Goal: Task Accomplishment & Management: Manage account settings

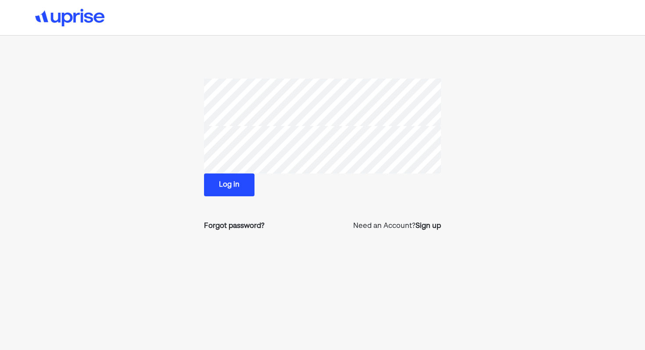
click at [242, 179] on button "Log in" at bounding box center [229, 184] width 50 height 23
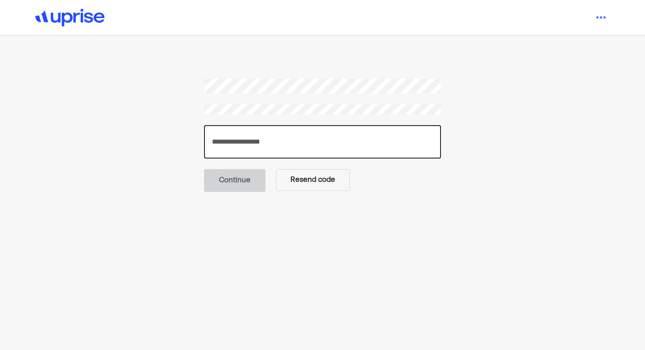
click at [265, 152] on input "number" at bounding box center [322, 141] width 237 height 33
type input "******"
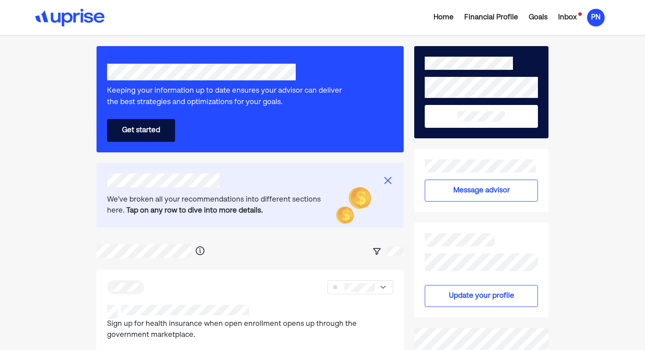
click at [595, 22] on div "PN" at bounding box center [596, 18] width 18 height 18
click at [593, 54] on div "Settings" at bounding box center [590, 54] width 28 height 11
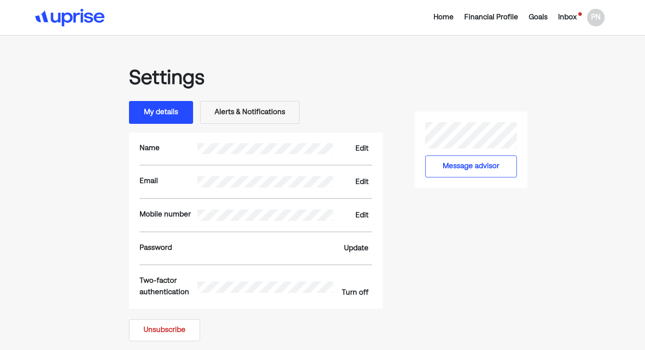
click at [163, 332] on button "Unsubscribe" at bounding box center [164, 330] width 71 height 22
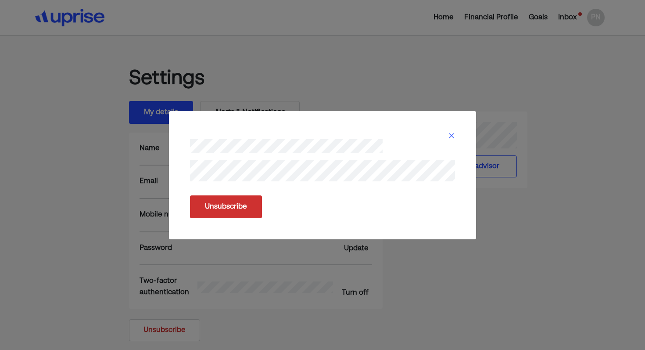
click at [229, 210] on button "Unsubscribe" at bounding box center [226, 206] width 72 height 23
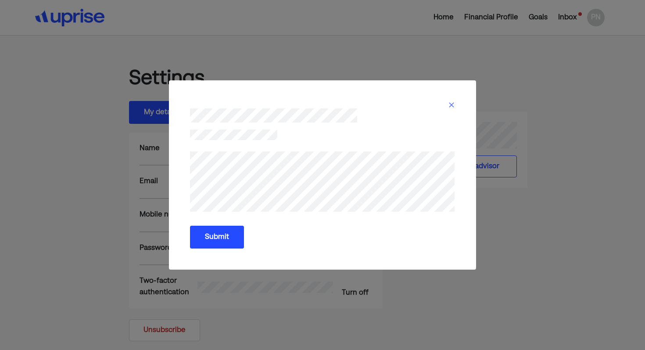
click at [231, 244] on button "Submit" at bounding box center [217, 237] width 54 height 23
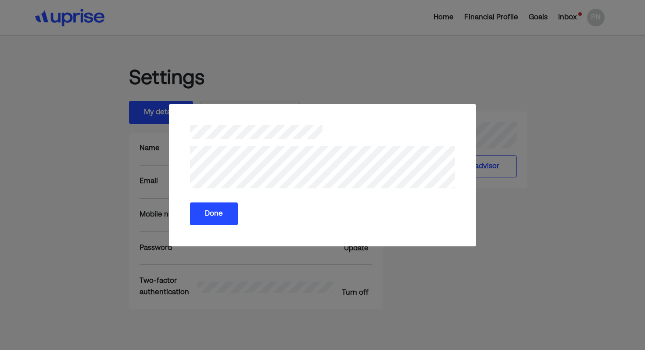
click at [222, 221] on button "Done" at bounding box center [214, 213] width 48 height 23
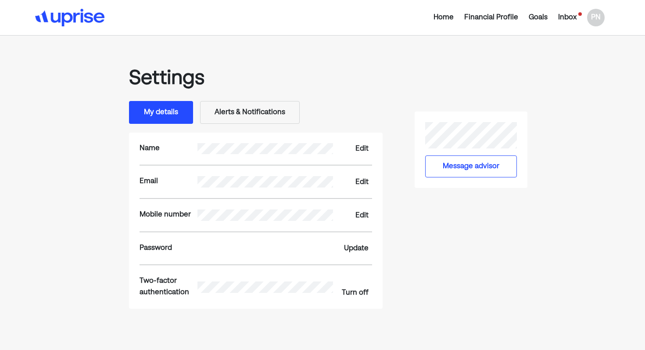
click at [491, 20] on div "Financial Profile" at bounding box center [491, 17] width 54 height 11
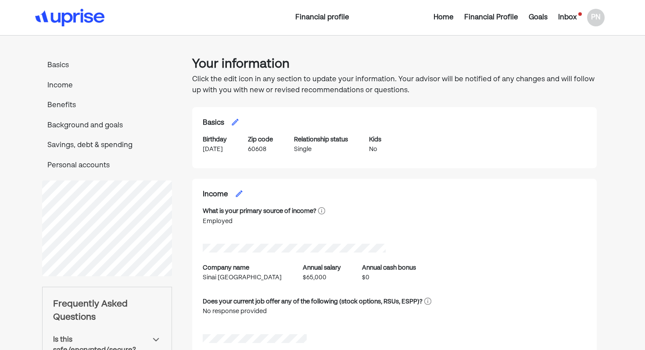
click at [441, 17] on div "Home" at bounding box center [444, 17] width 20 height 11
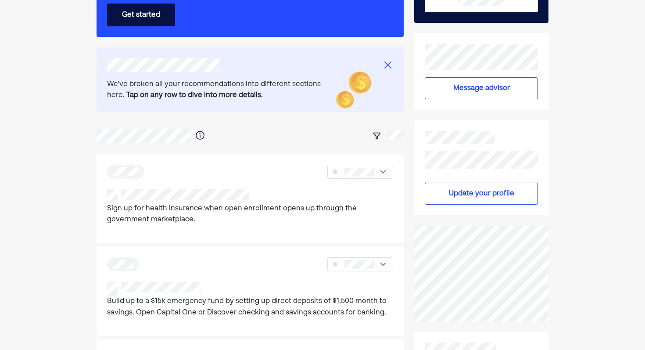
scroll to position [265, 0]
